Goal: Navigation & Orientation: Find specific page/section

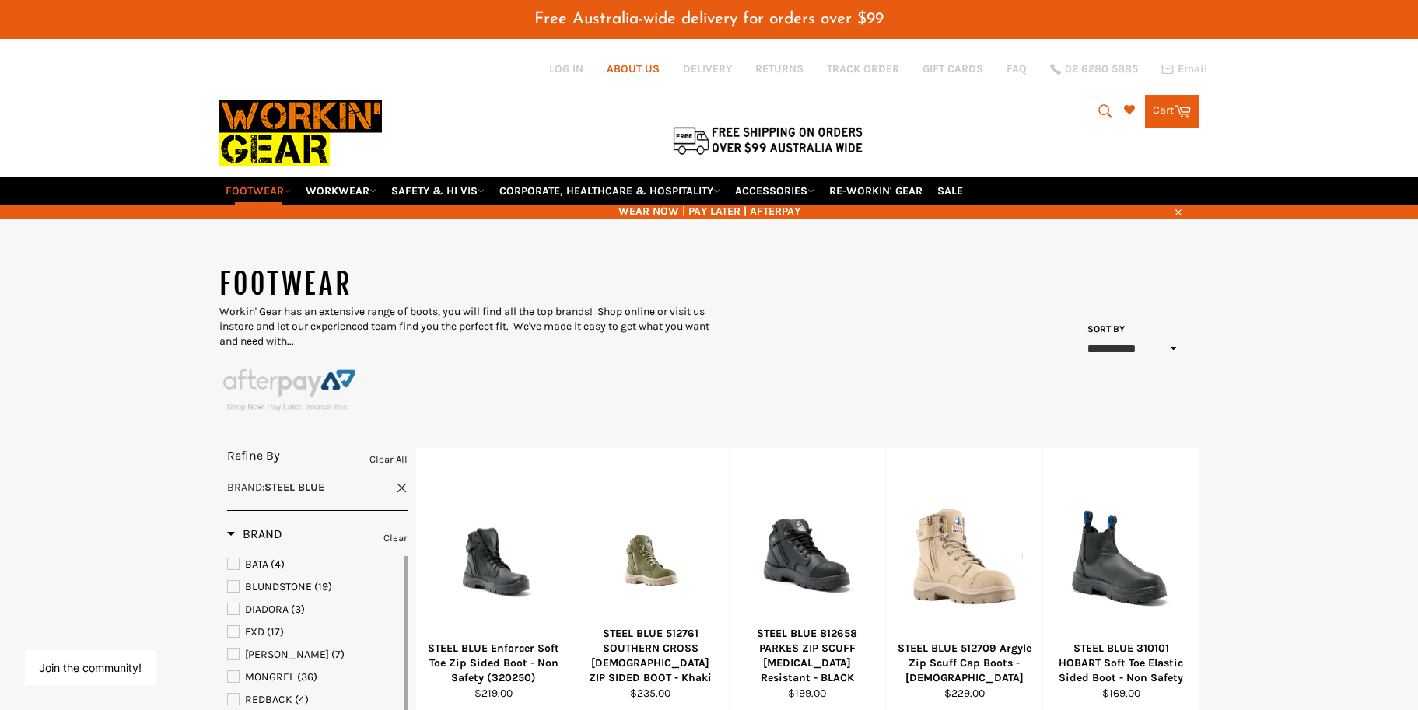
click at [623, 67] on link "ABOUT US" at bounding box center [633, 68] width 53 height 15
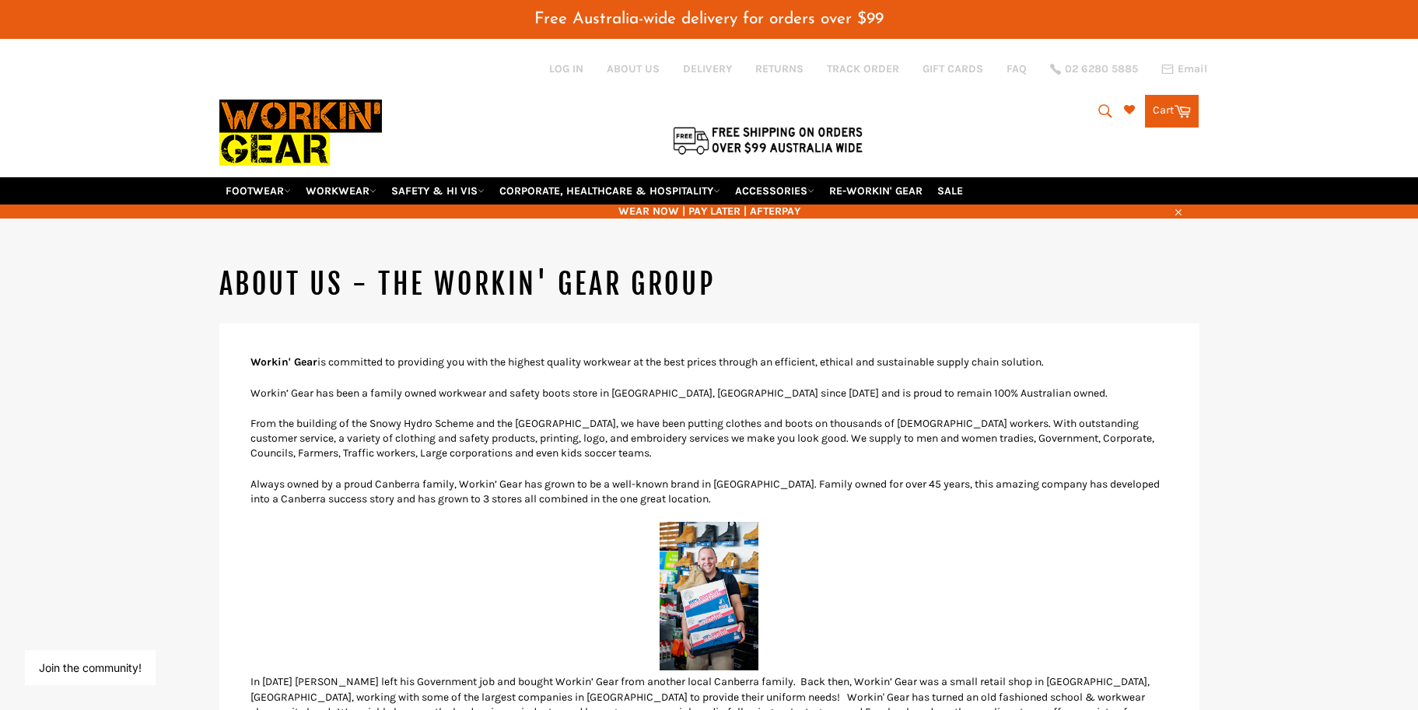
click at [219, 106] on img at bounding box center [300, 133] width 163 height 88
